Goal: Transaction & Acquisition: Purchase product/service

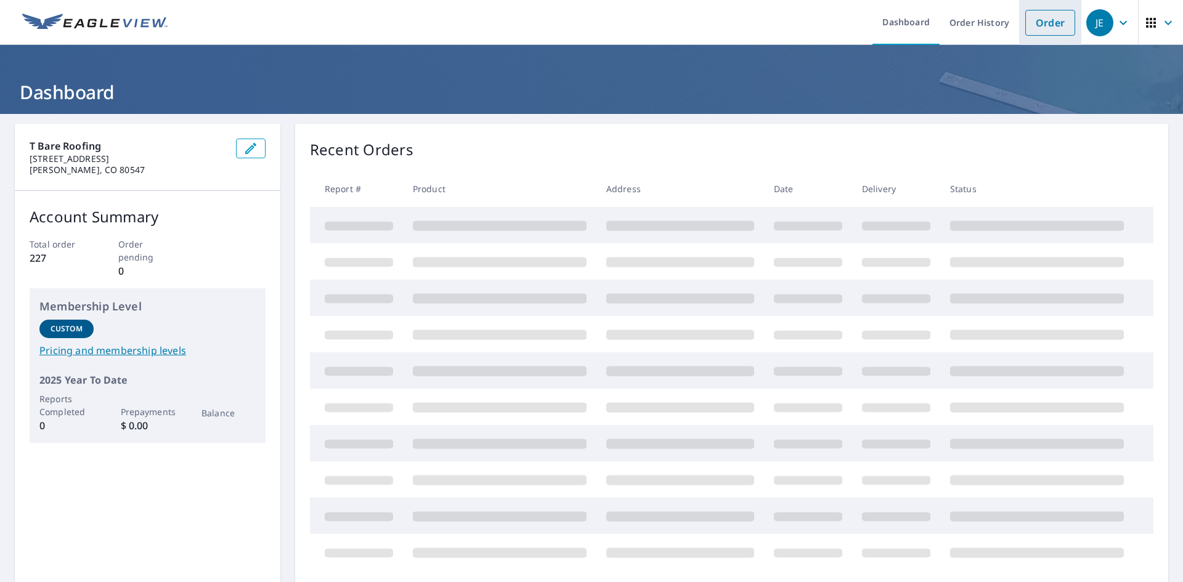
click at [1025, 24] on link "Order" at bounding box center [1050, 23] width 50 height 26
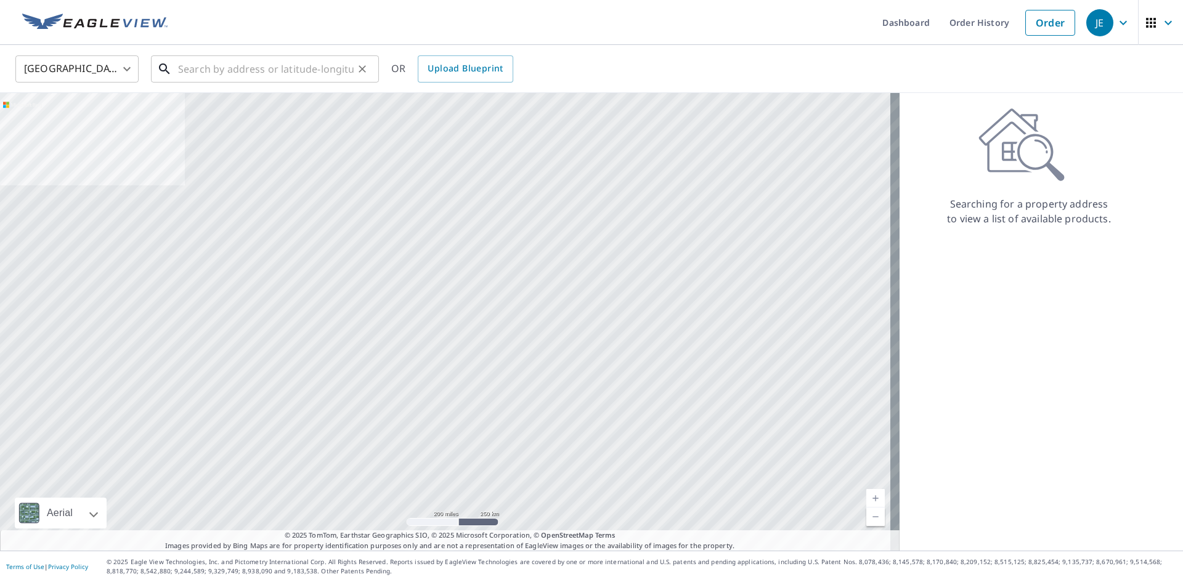
click at [275, 69] on input "text" at bounding box center [266, 69] width 176 height 34
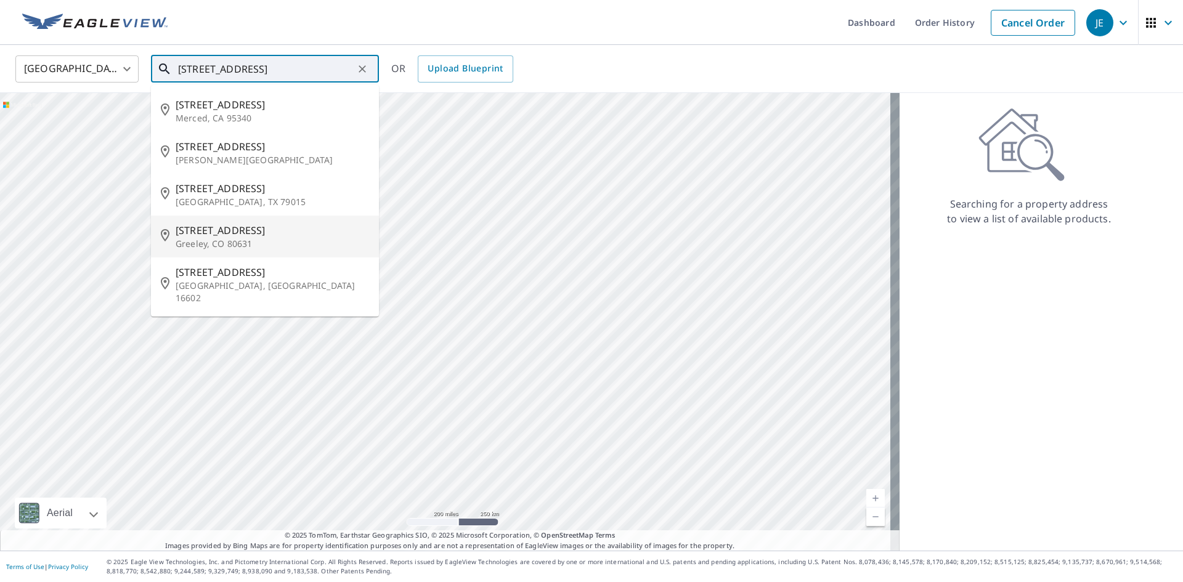
click at [214, 232] on span "[STREET_ADDRESS]" at bounding box center [272, 230] width 193 height 15
type input "[STREET_ADDRESS]"
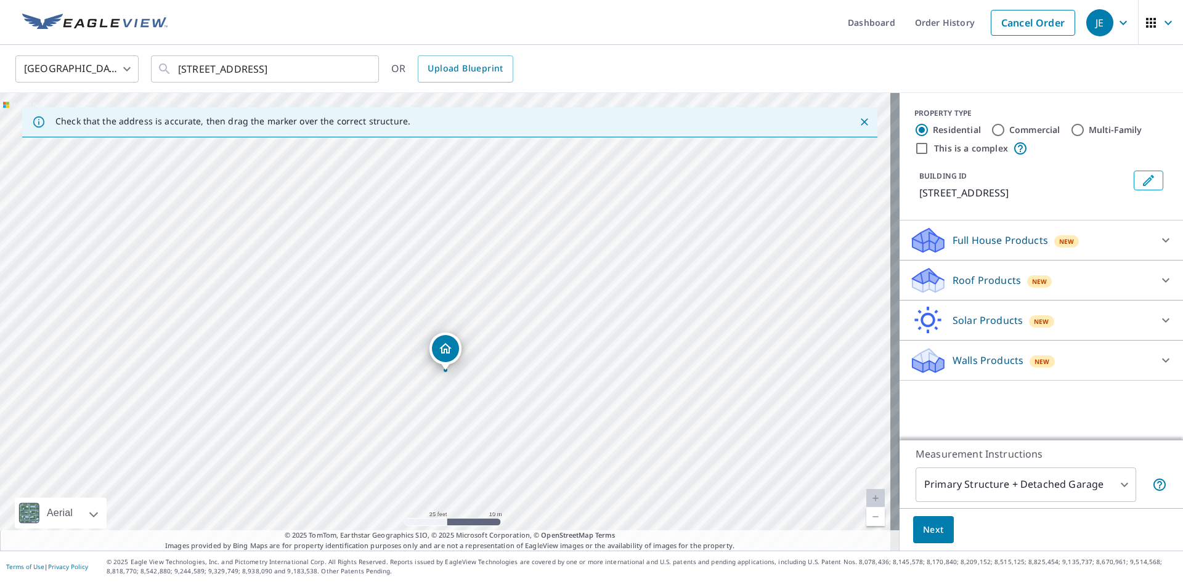
click at [1036, 245] on p "Full House Products" at bounding box center [999, 240] width 95 height 15
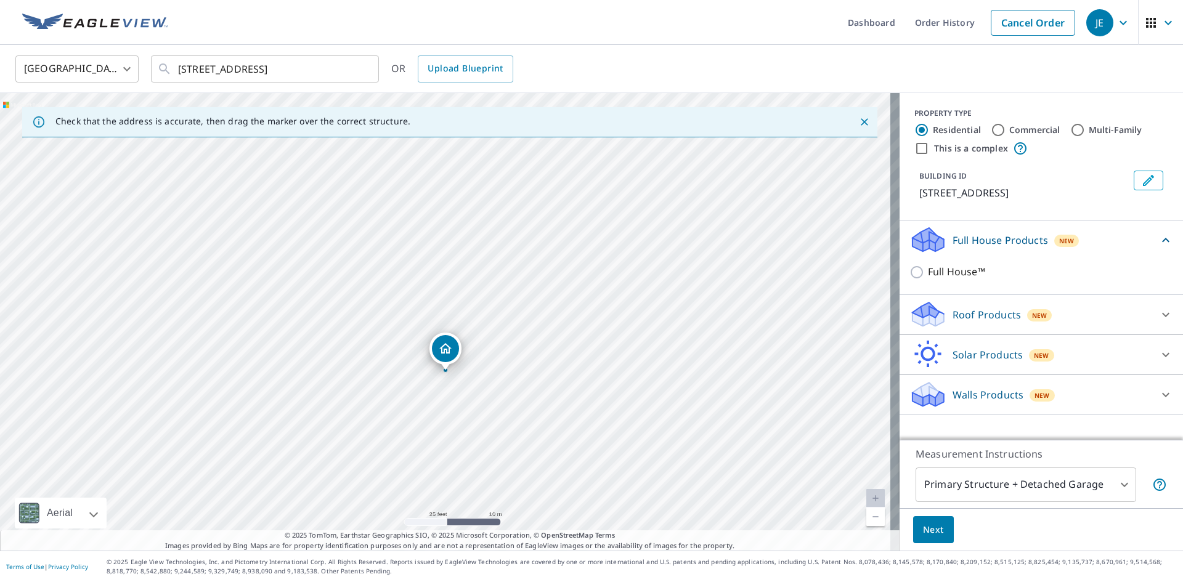
click at [989, 299] on div "Roof Products New Premium QuickSquares™ Gutter Bid Perfect™" at bounding box center [1040, 315] width 283 height 40
click at [987, 308] on p "Roof Products" at bounding box center [986, 314] width 68 height 15
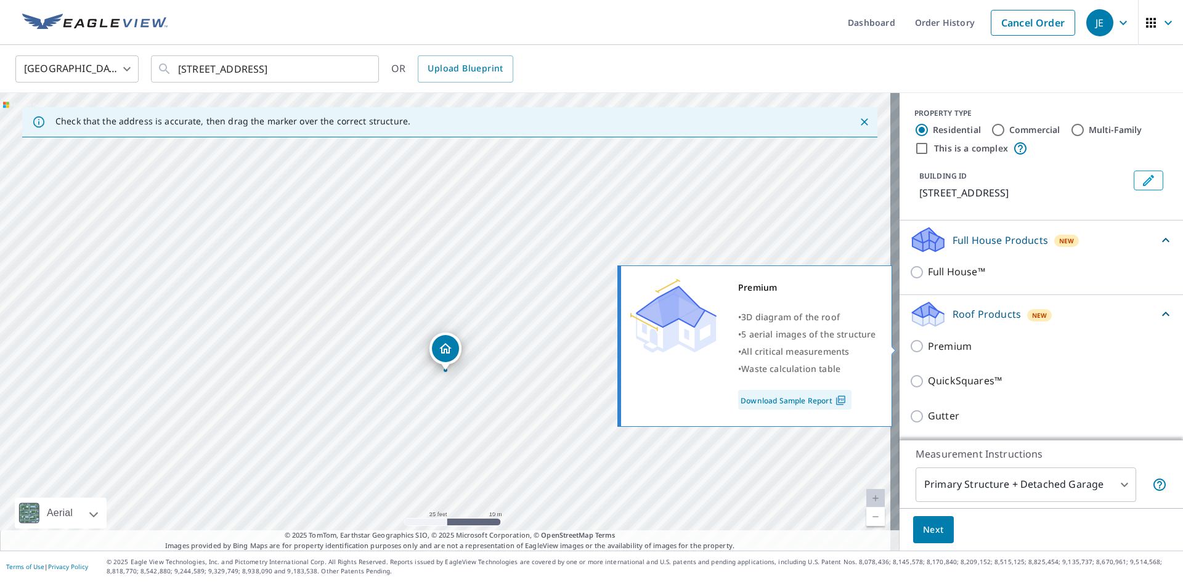
click at [911, 349] on input "Premium" at bounding box center [918, 346] width 18 height 15
checkbox input "true"
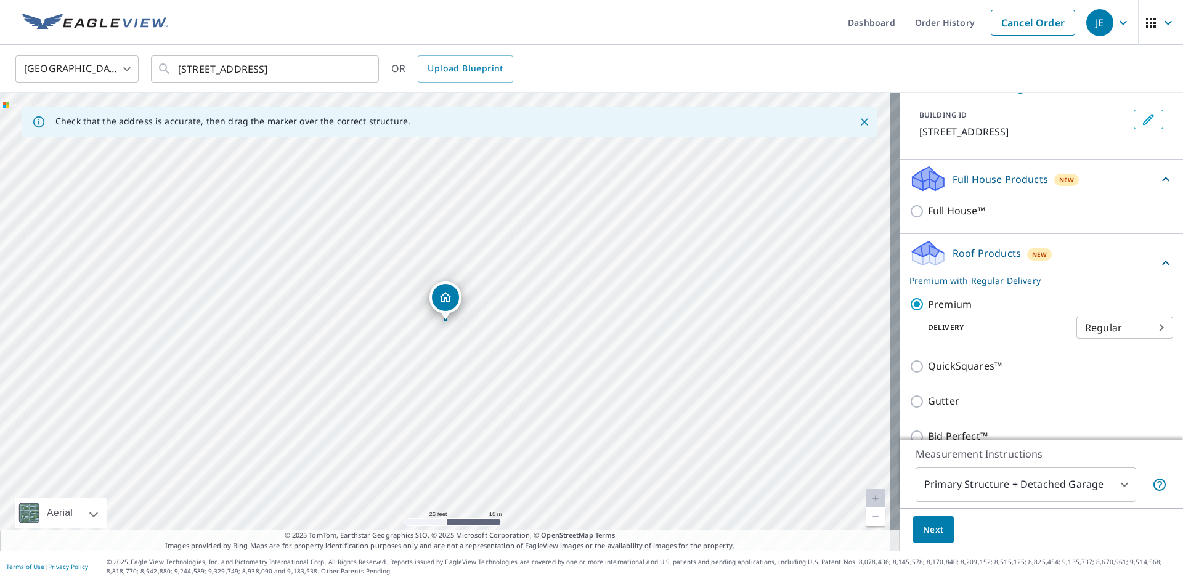
scroll to position [62, 0]
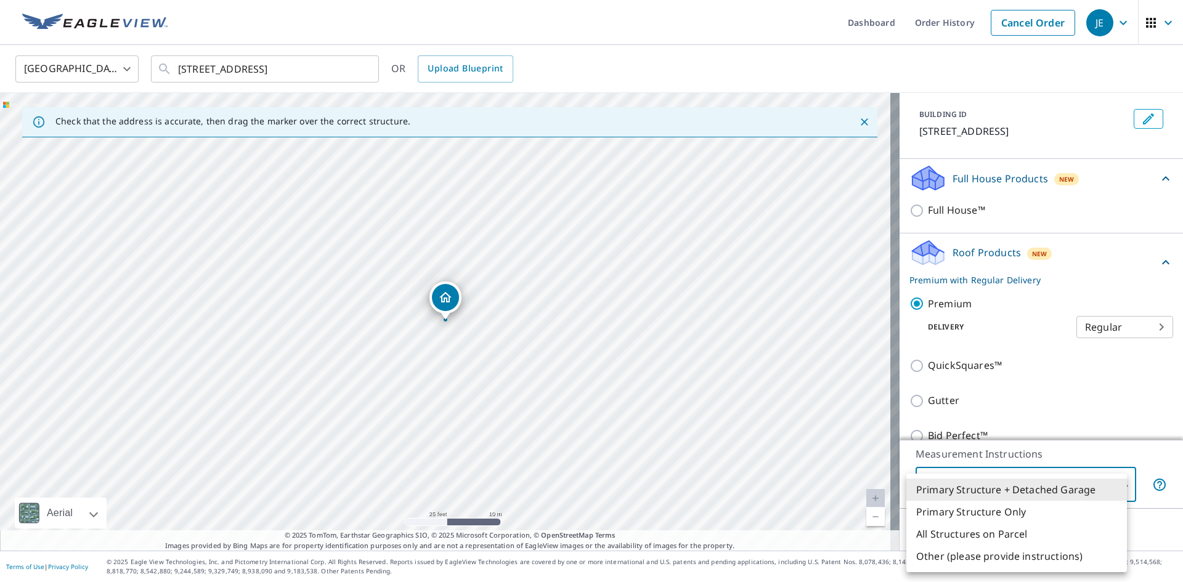
click at [973, 486] on body "JE JE Dashboard Order History Cancel Order JE United States US ​ [STREET_ADDRES…" at bounding box center [591, 291] width 1183 height 582
click at [952, 512] on li "Primary Structure Only" at bounding box center [1016, 512] width 221 height 22
type input "2"
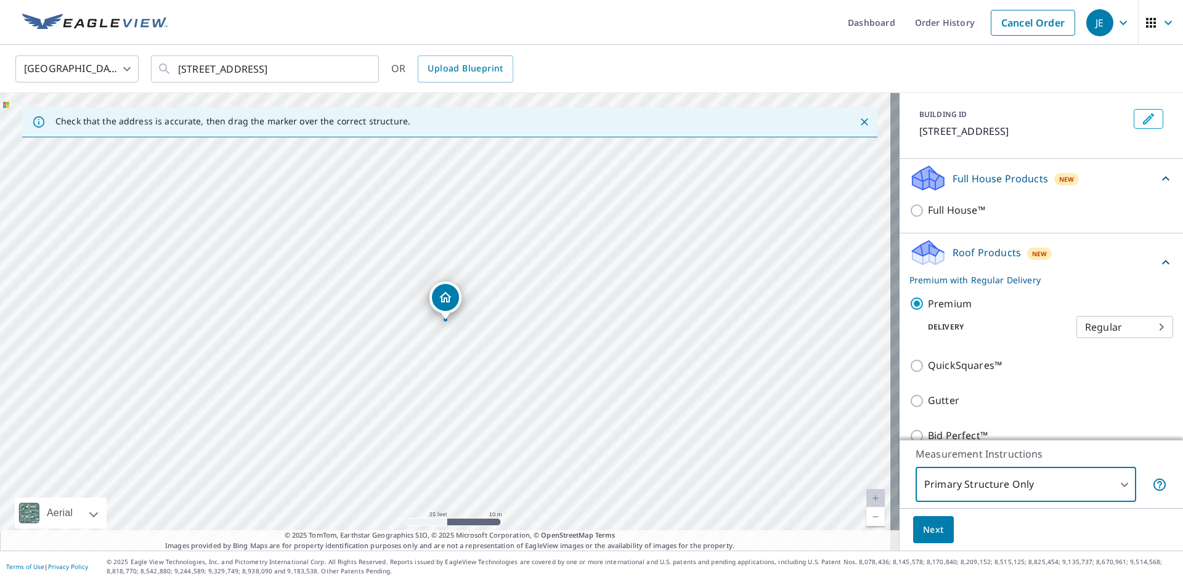
click at [923, 533] on span "Next" at bounding box center [933, 529] width 21 height 15
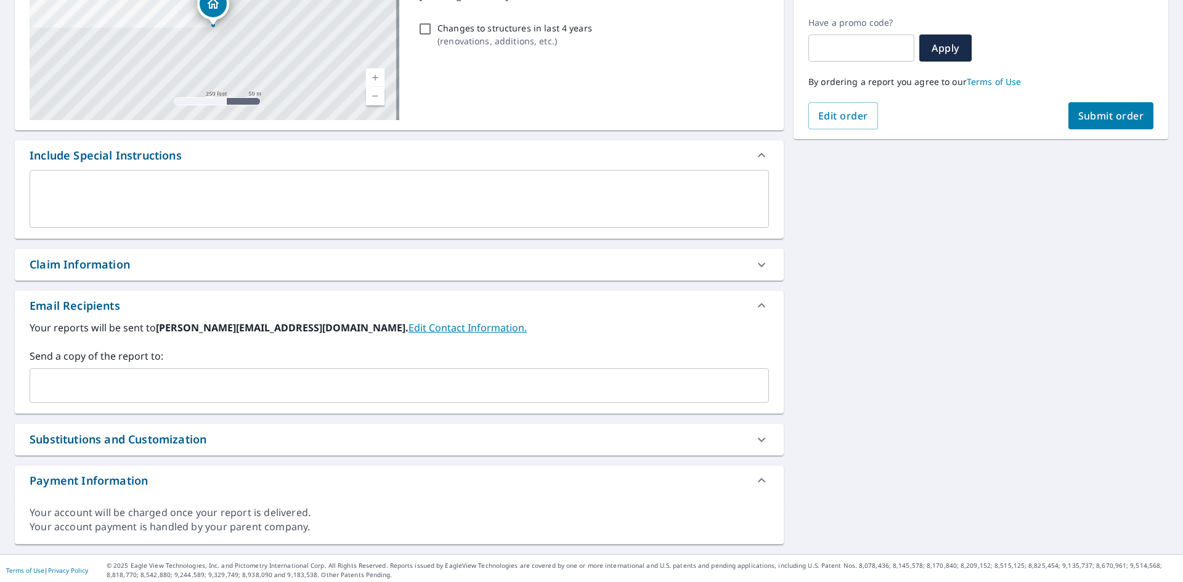
scroll to position [202, 0]
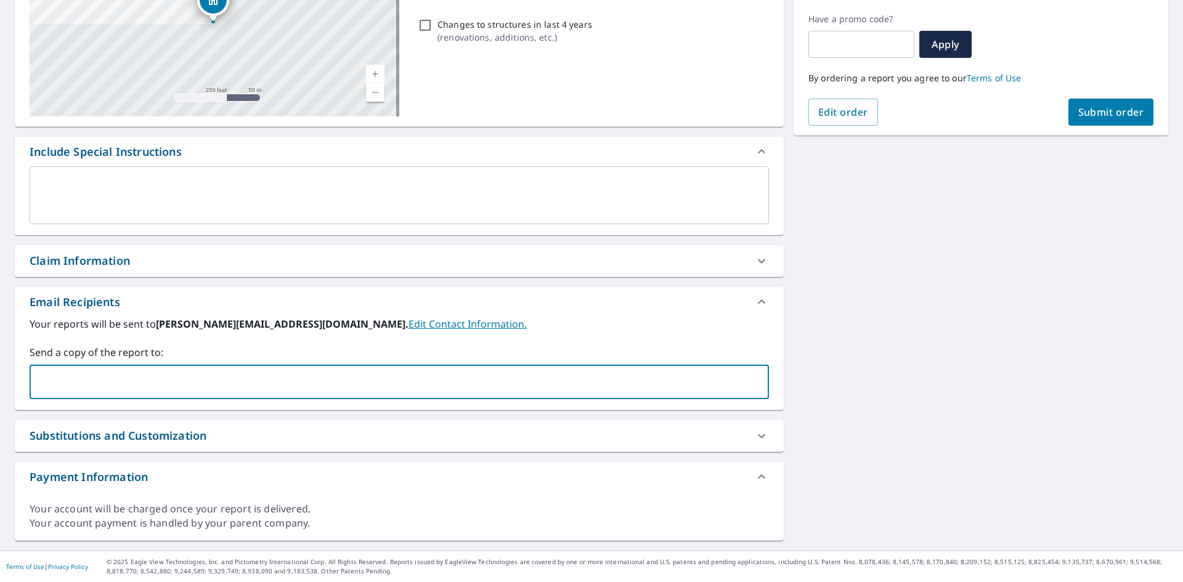
click at [69, 377] on input "text" at bounding box center [390, 381] width 710 height 23
type input "[EMAIL_ADDRESS][DOMAIN_NAME]"
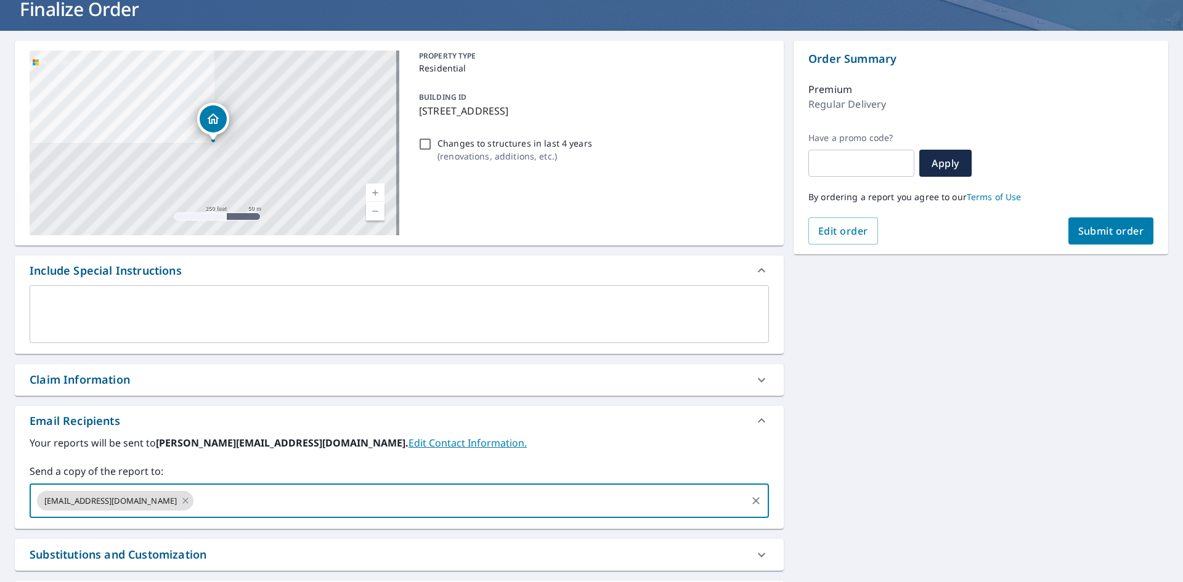
scroll to position [79, 0]
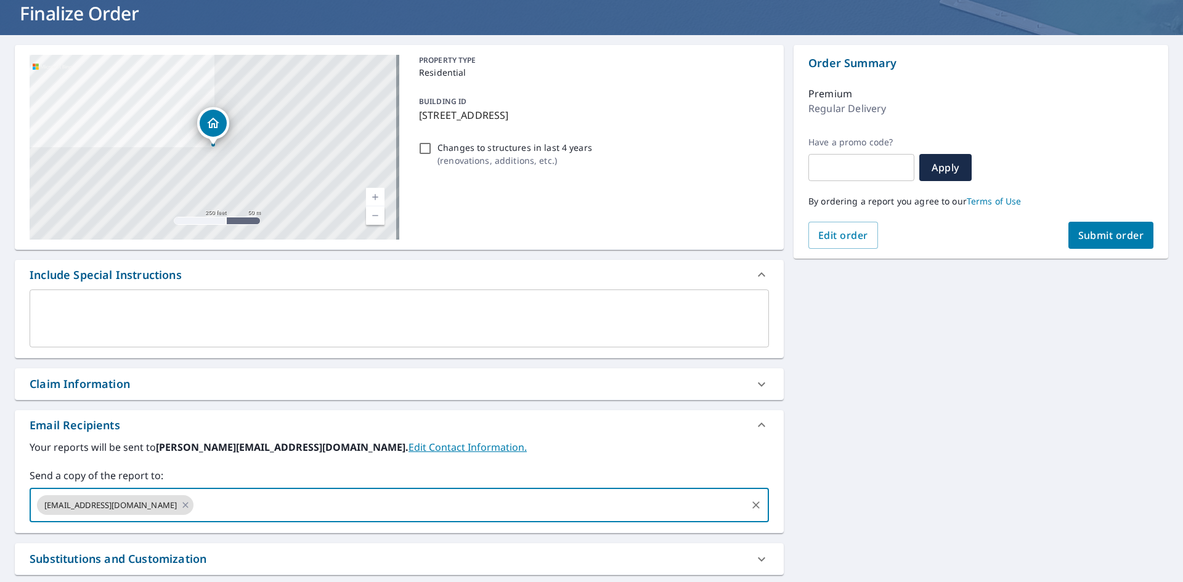
click at [1128, 241] on span "Submit order" at bounding box center [1111, 236] width 66 height 14
